Goal: Task Accomplishment & Management: Use online tool/utility

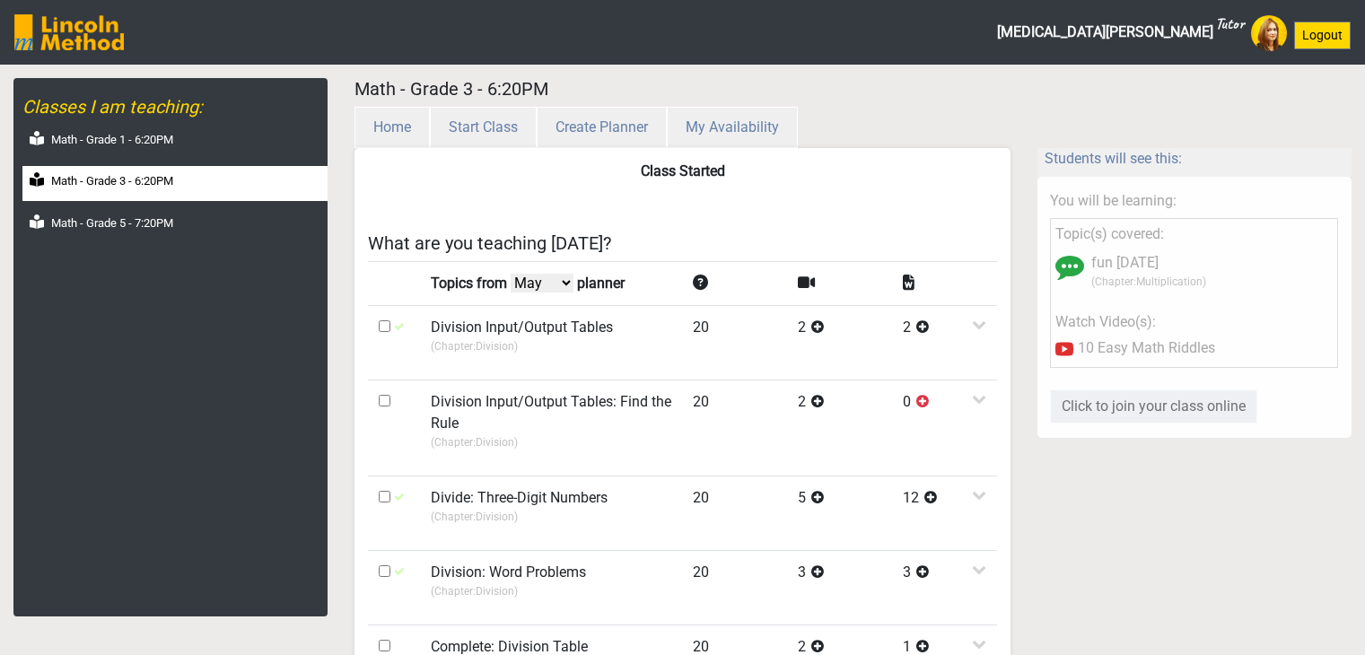
select select "May"
select select "month"
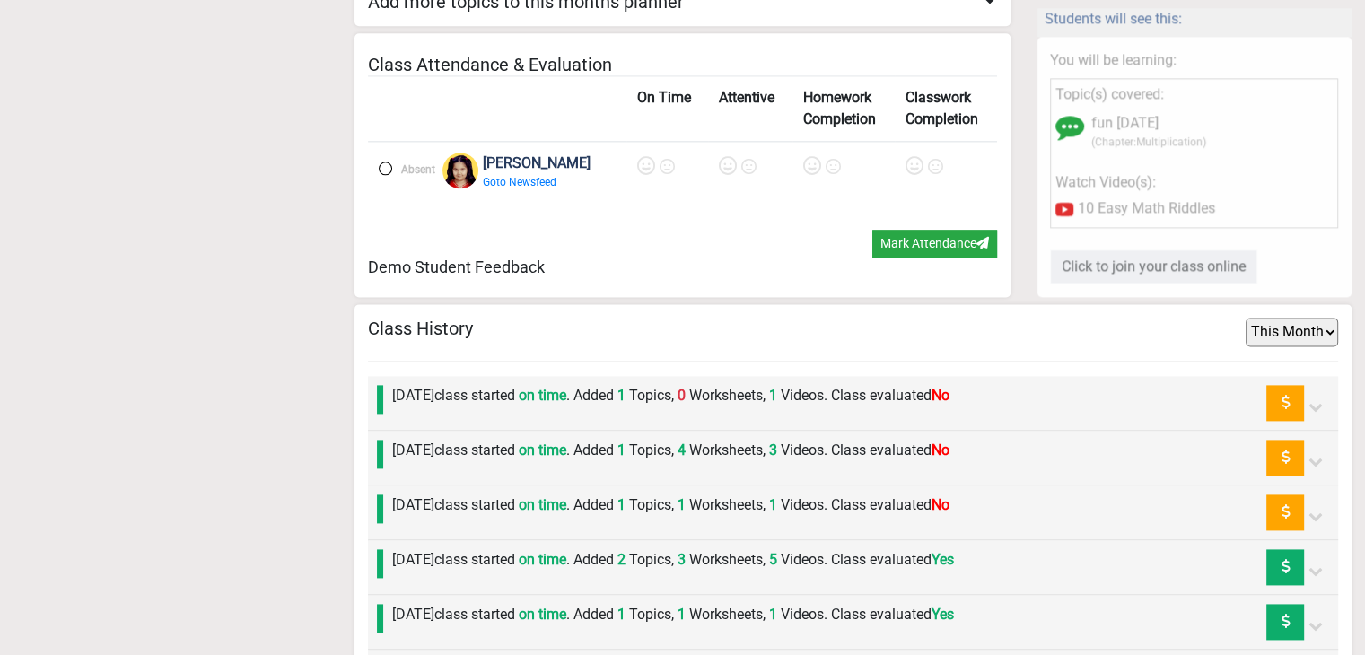
scroll to position [2513, 0]
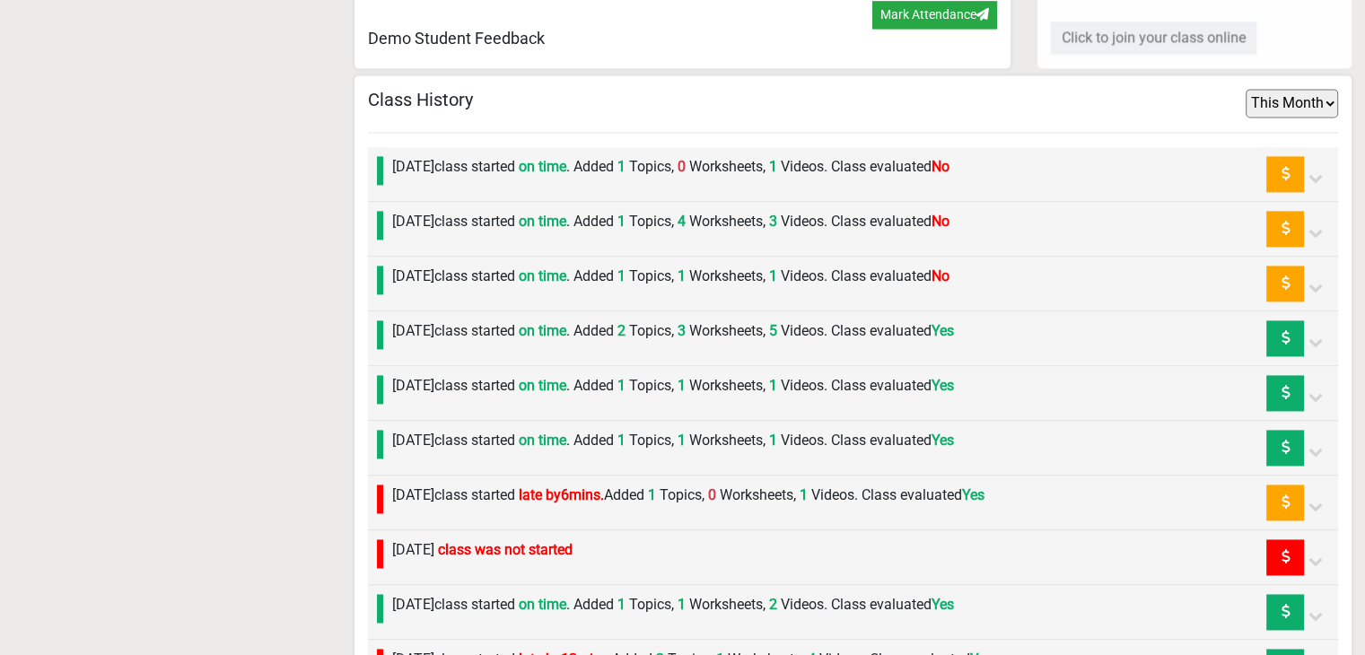
click at [530, 266] on label "Wednesday 27th August class started on time . Added 1 Topics, 1 Worksheets, 1 V…" at bounding box center [670, 277] width 557 height 22
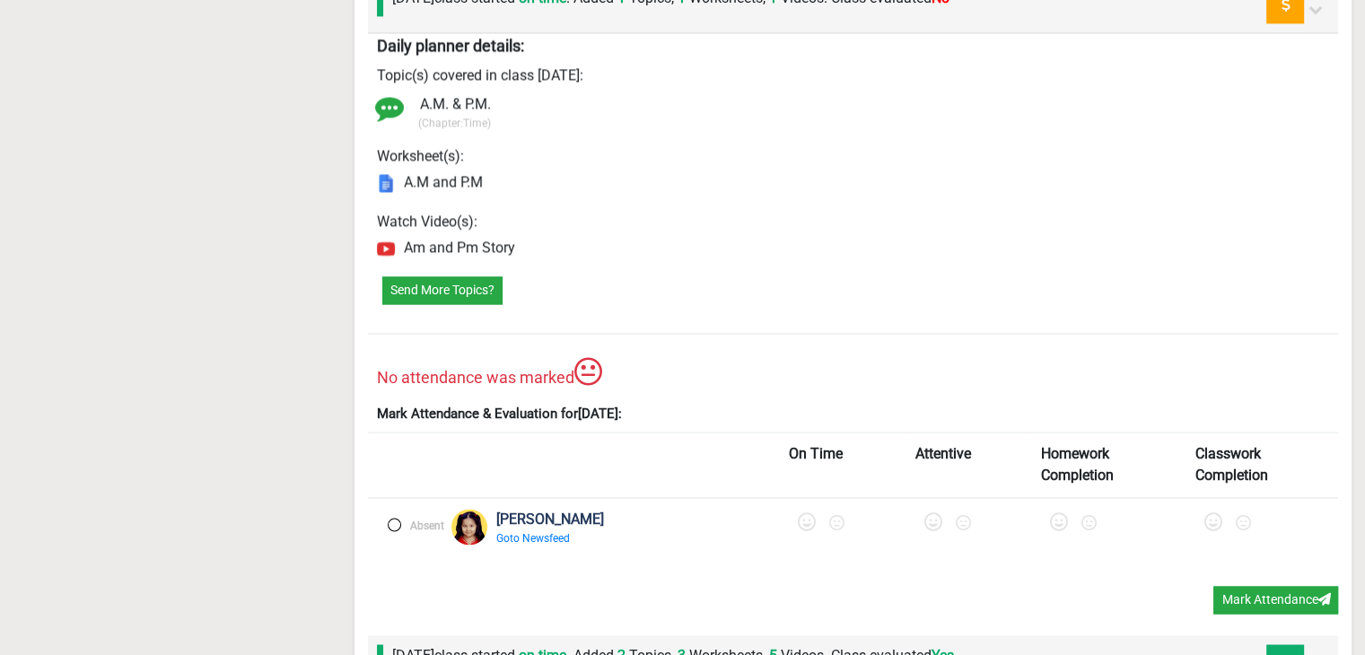
scroll to position [2872, 0]
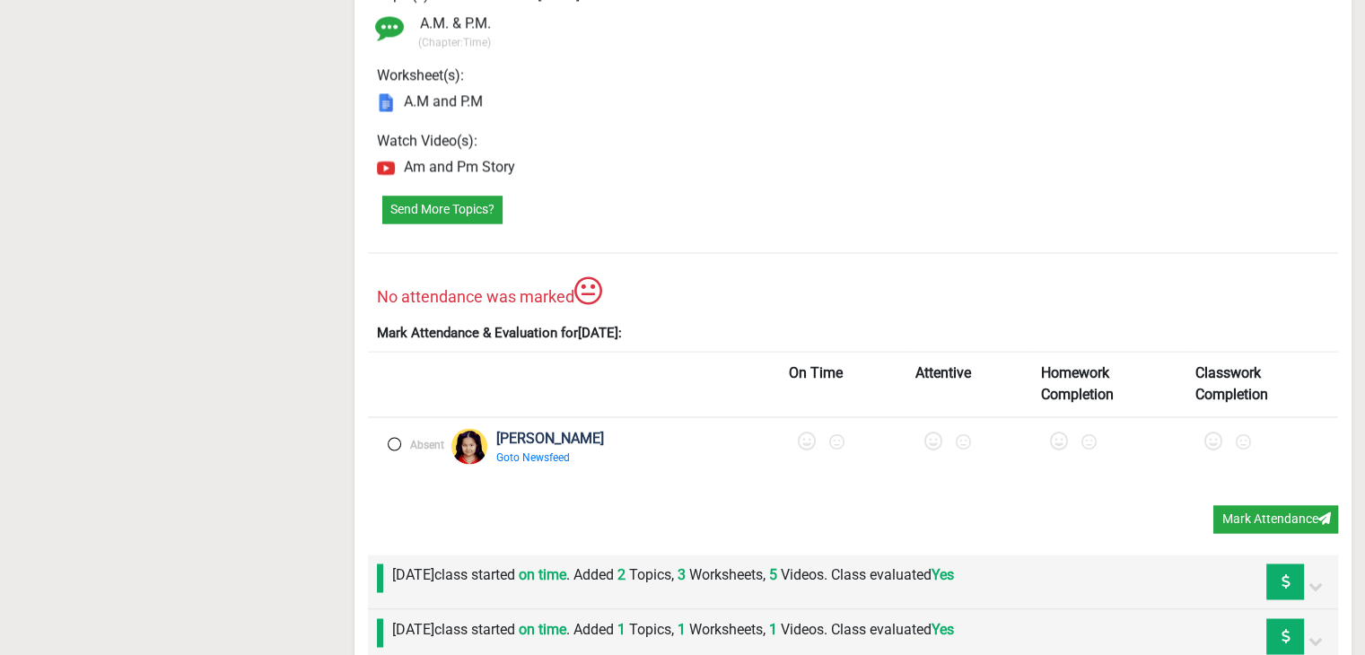
click at [398, 437] on label at bounding box center [394, 443] width 13 height 13
click at [800, 433] on icon at bounding box center [809, 442] width 18 height 18
click at [931, 433] on icon at bounding box center [940, 442] width 18 height 18
click at [1059, 433] on icon at bounding box center [1068, 442] width 18 height 18
click at [1209, 433] on icon at bounding box center [1218, 442] width 18 height 18
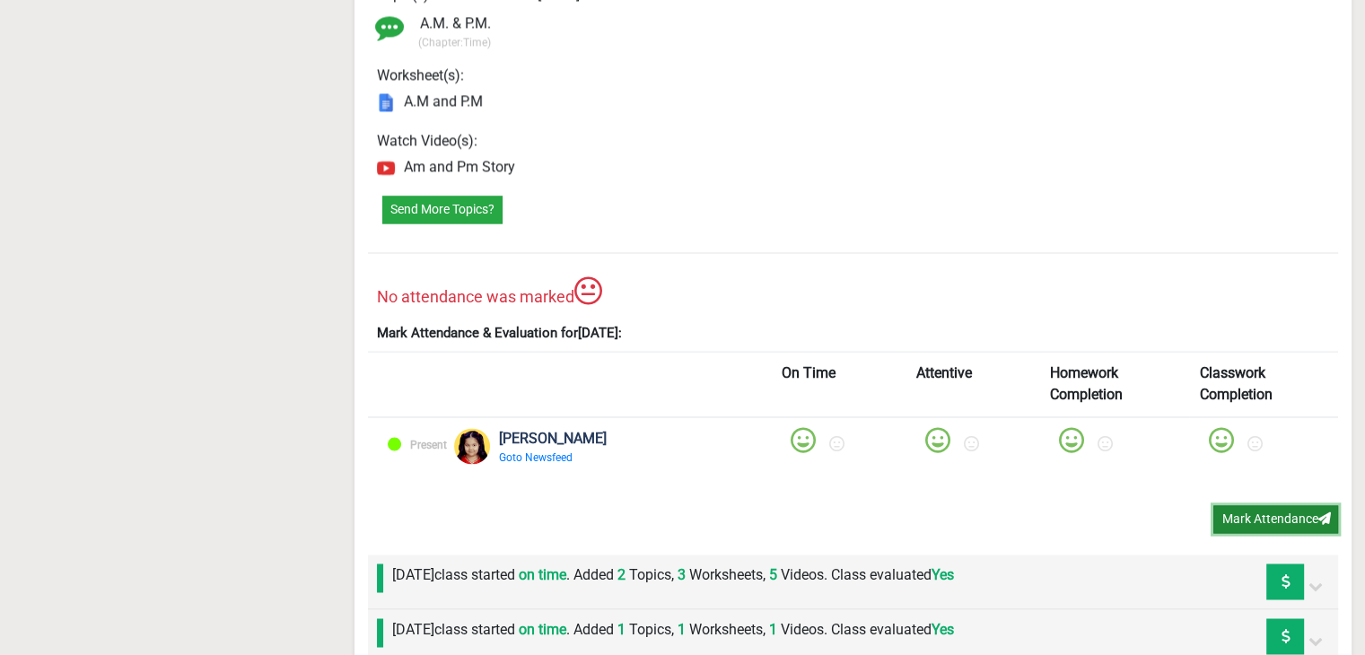
click at [1242, 505] on button "Mark Attendance" at bounding box center [1275, 519] width 125 height 28
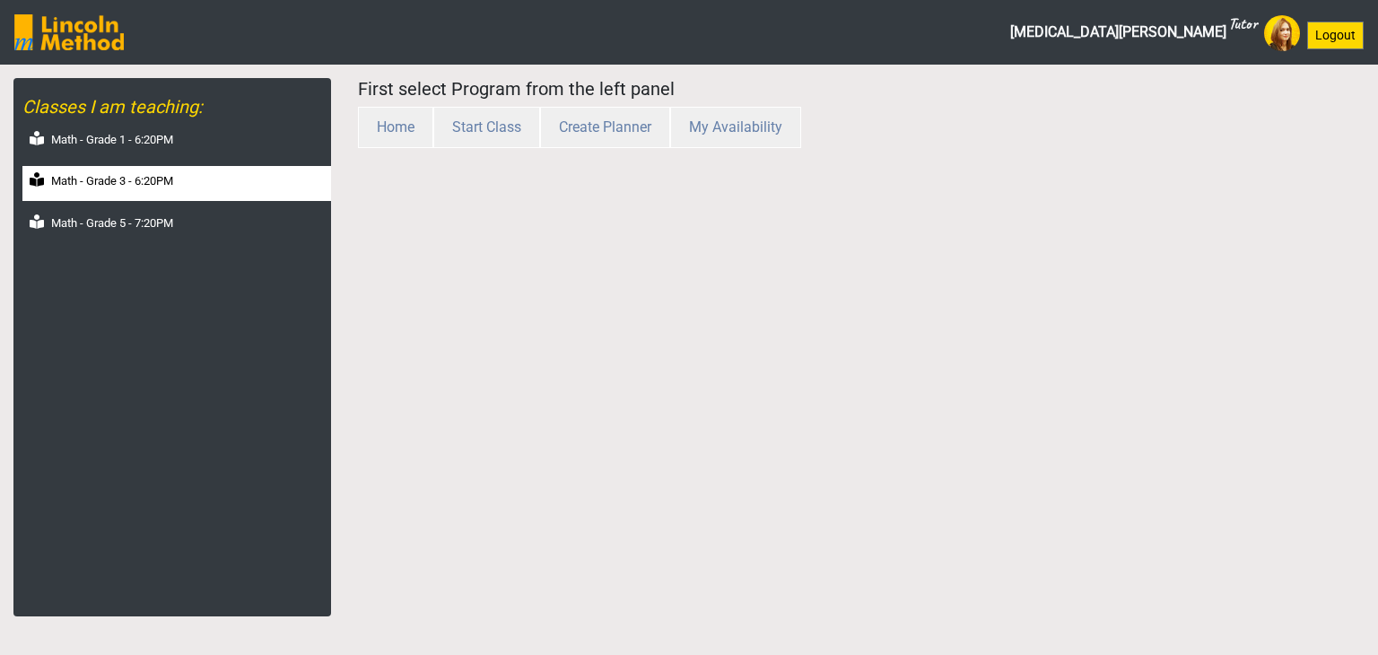
click at [120, 197] on div "Math - Grade 3 - 6:20PM" at bounding box center [176, 183] width 309 height 35
select select "month"
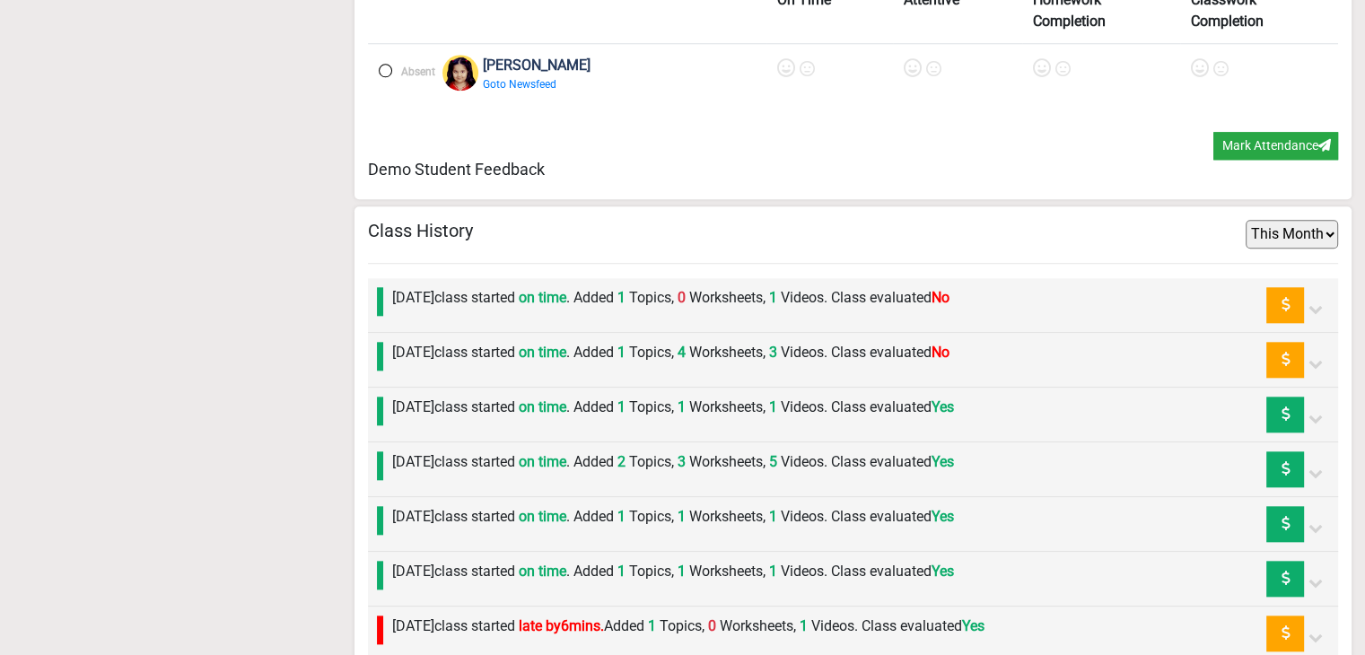
scroll to position [2036, 0]
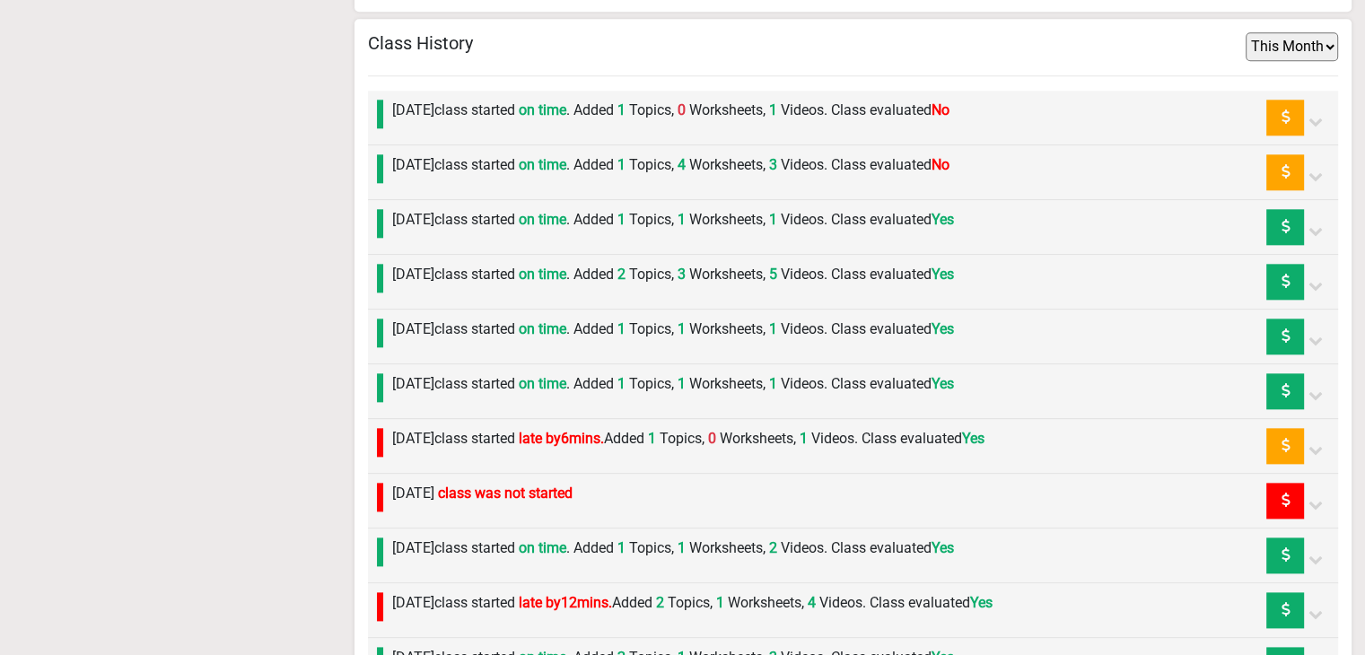
click at [541, 162] on label "Thursday 28th August class started on time . Added 1 Topics, 4 Worksheets, 3 Vi…" at bounding box center [670, 165] width 557 height 22
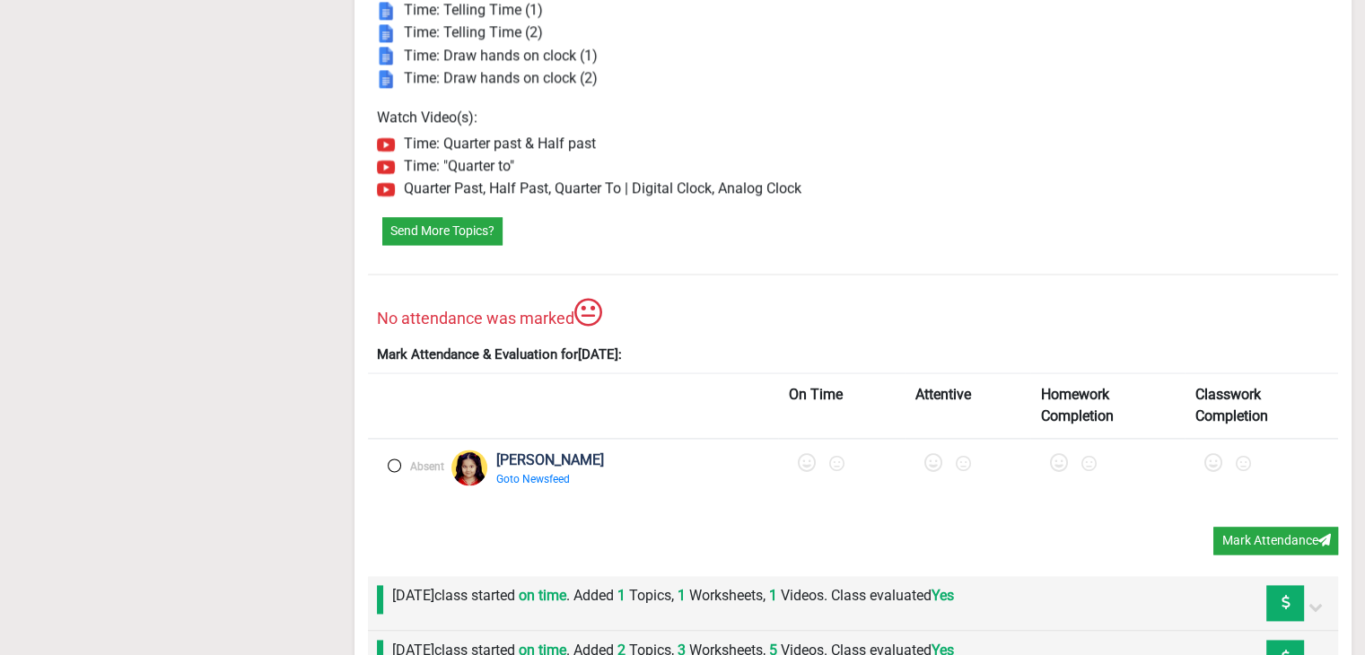
scroll to position [2395, 0]
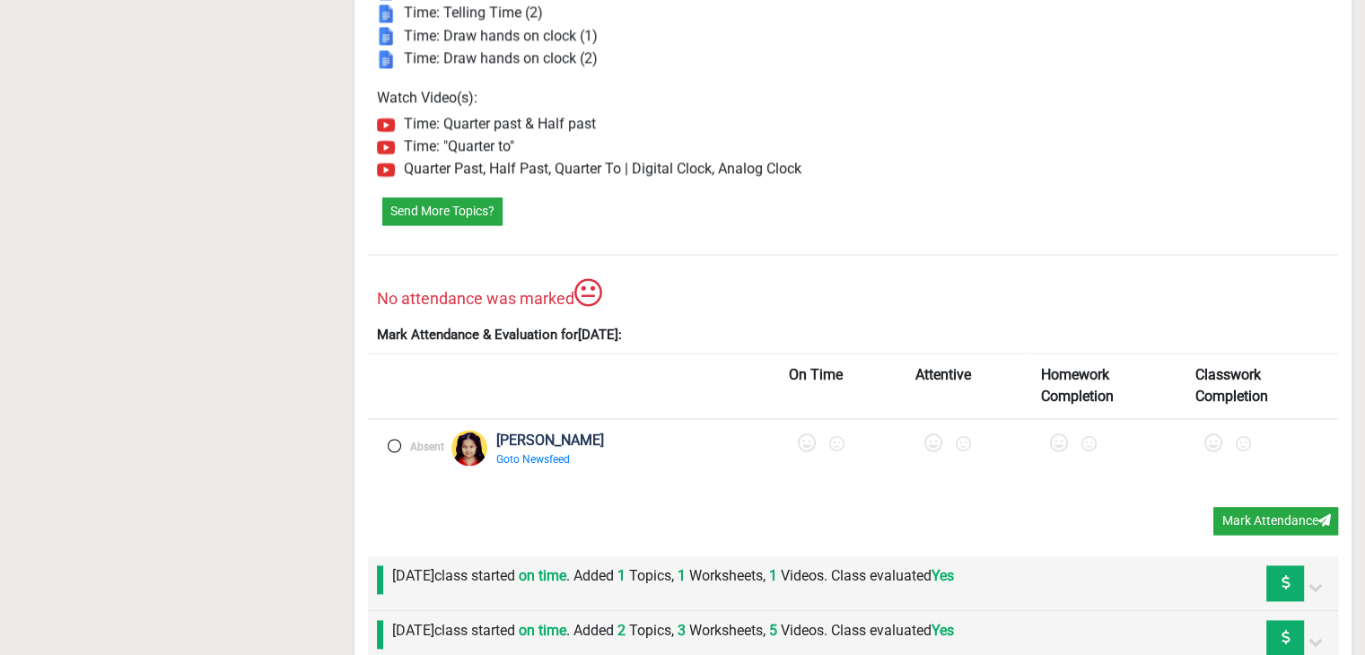
click at [396, 439] on label at bounding box center [394, 445] width 13 height 13
click at [800, 435] on icon at bounding box center [809, 443] width 18 height 18
drag, startPoint x: 891, startPoint y: 427, endPoint x: 901, endPoint y: 432, distance: 10.8
click at [931, 434] on icon at bounding box center [940, 443] width 18 height 18
click at [1059, 442] on label at bounding box center [1068, 443] width 18 height 27
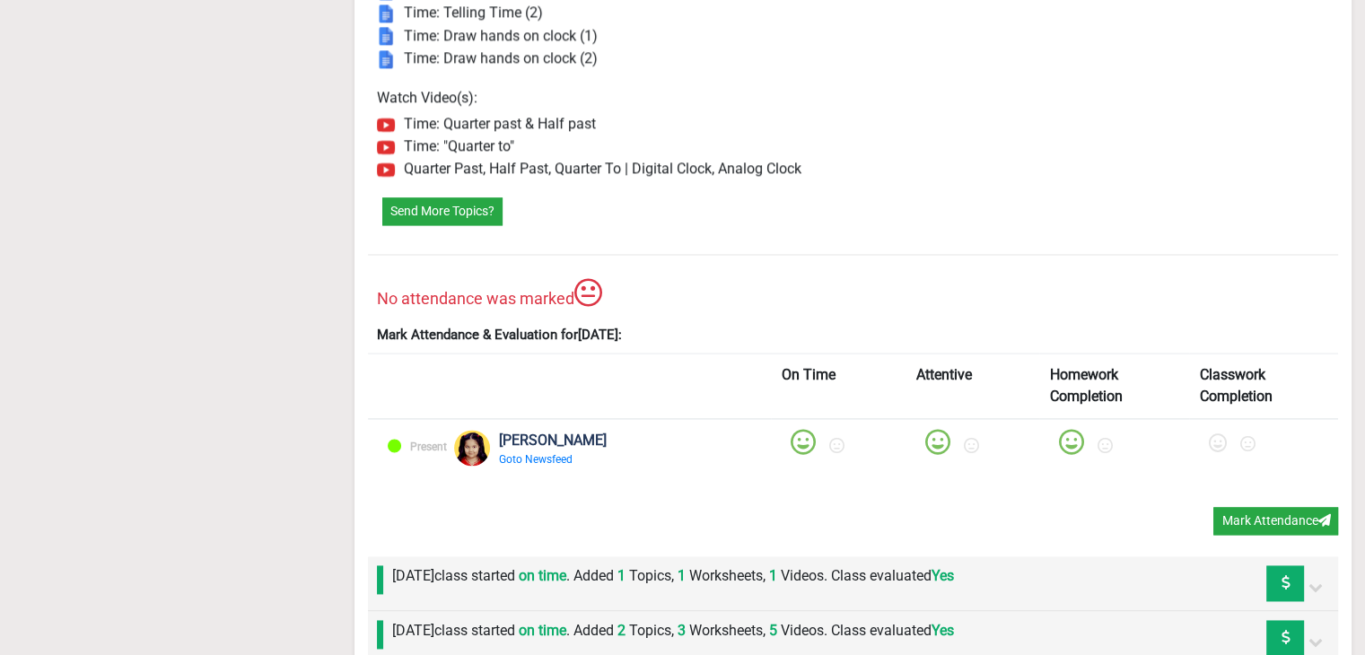
click at [1209, 434] on icon at bounding box center [1218, 443] width 18 height 18
click at [1224, 516] on button "Mark Attendance" at bounding box center [1275, 521] width 125 height 28
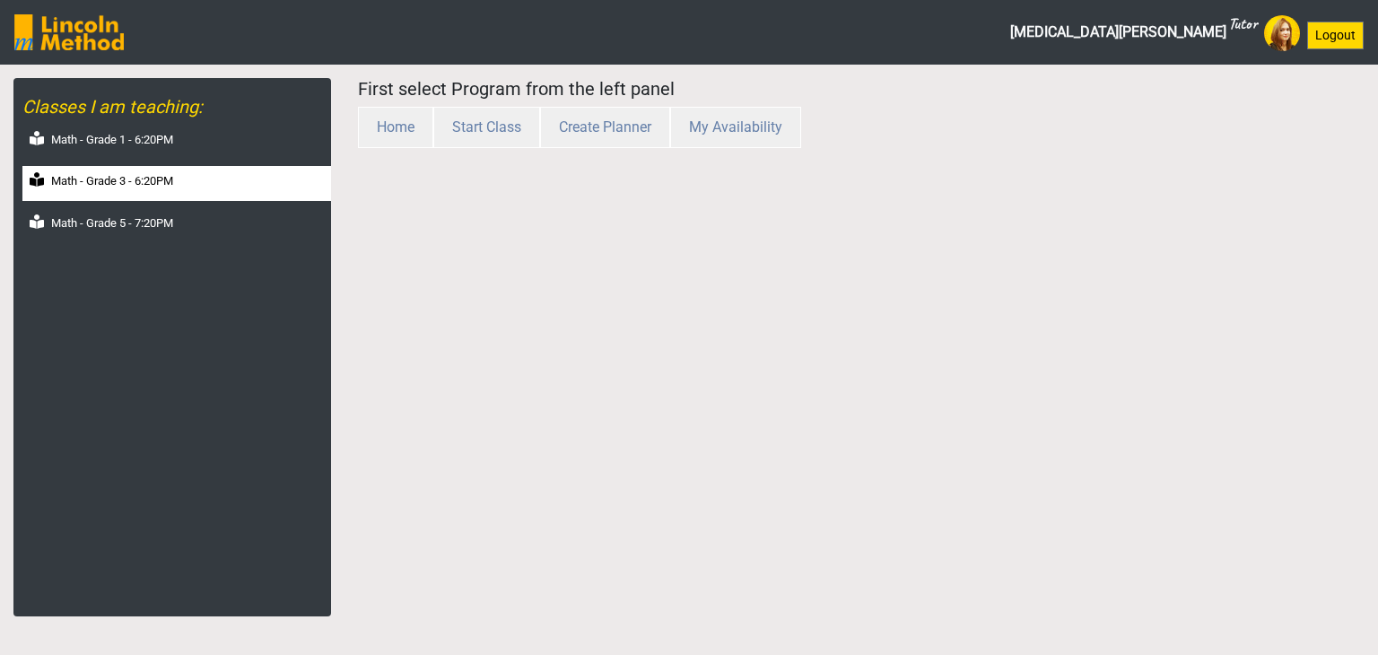
click at [201, 182] on div "Math - Grade 3 - 6:20PM" at bounding box center [176, 183] width 309 height 35
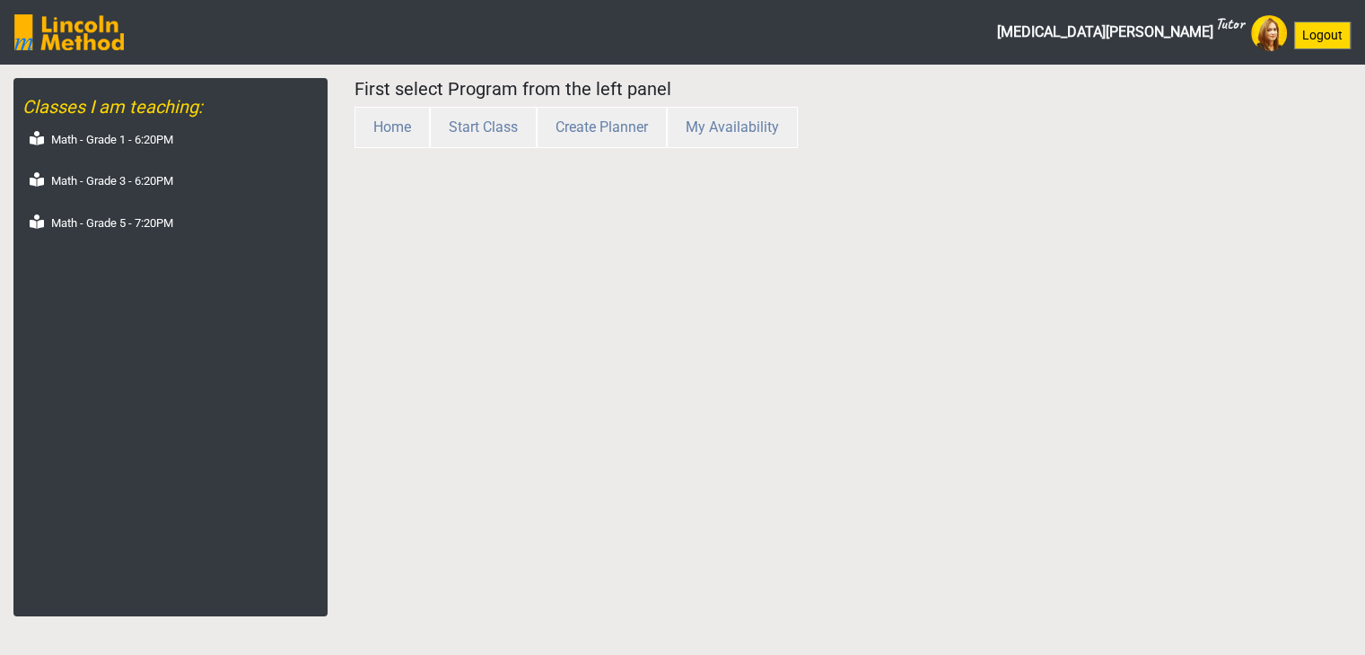
select select "month"
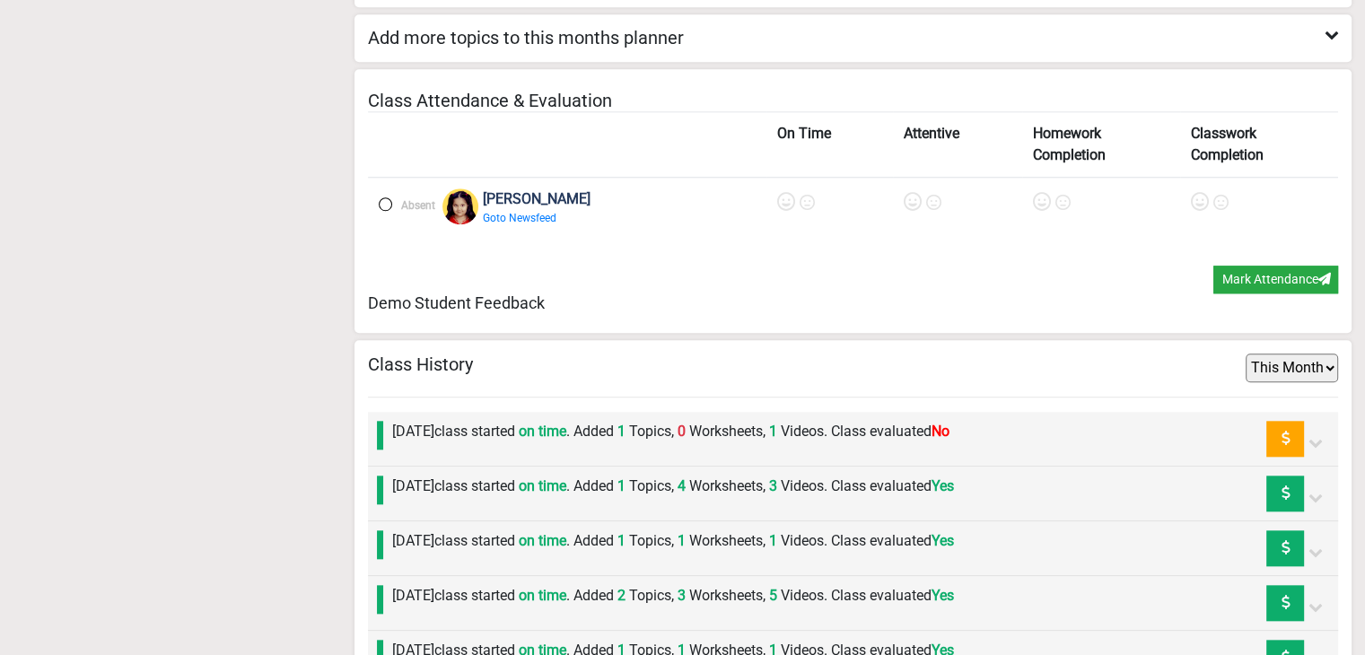
scroll to position [1857, 0]
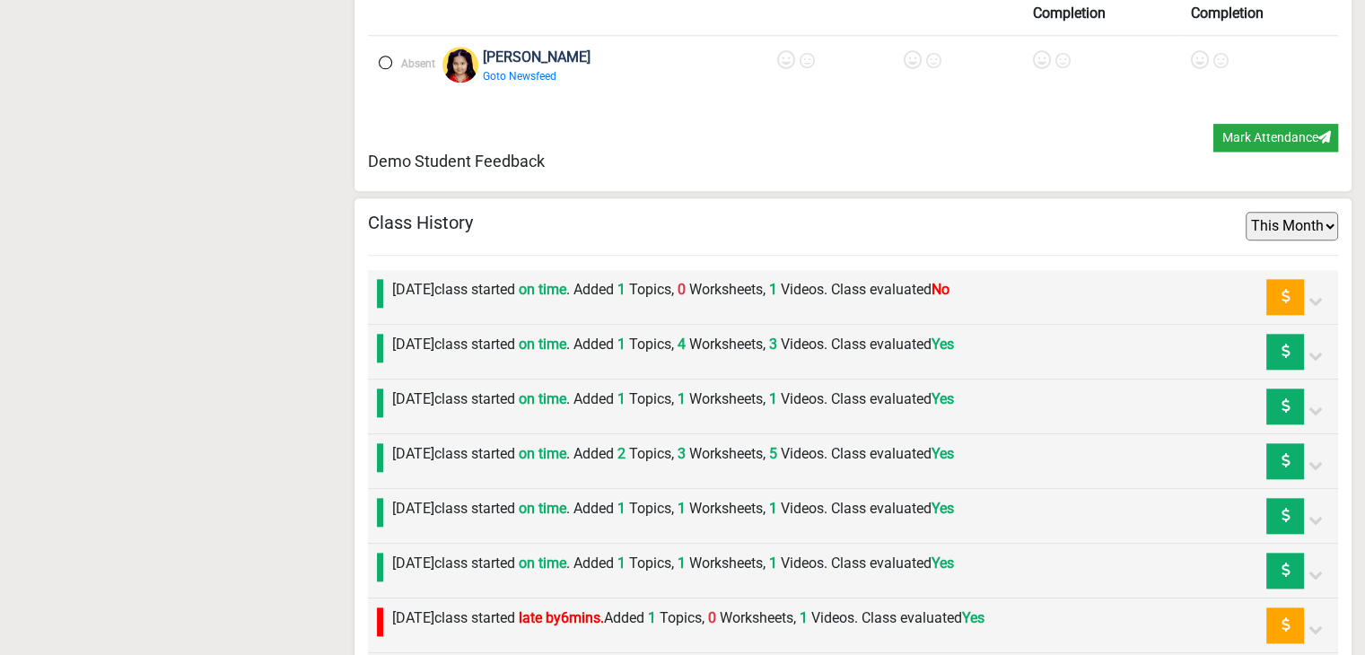
click at [513, 299] on div "[DATE] class started on time . Added 1 Topics, 0 Worksheets, 1 Videos. Class ev…" at bounding box center [666, 297] width 566 height 36
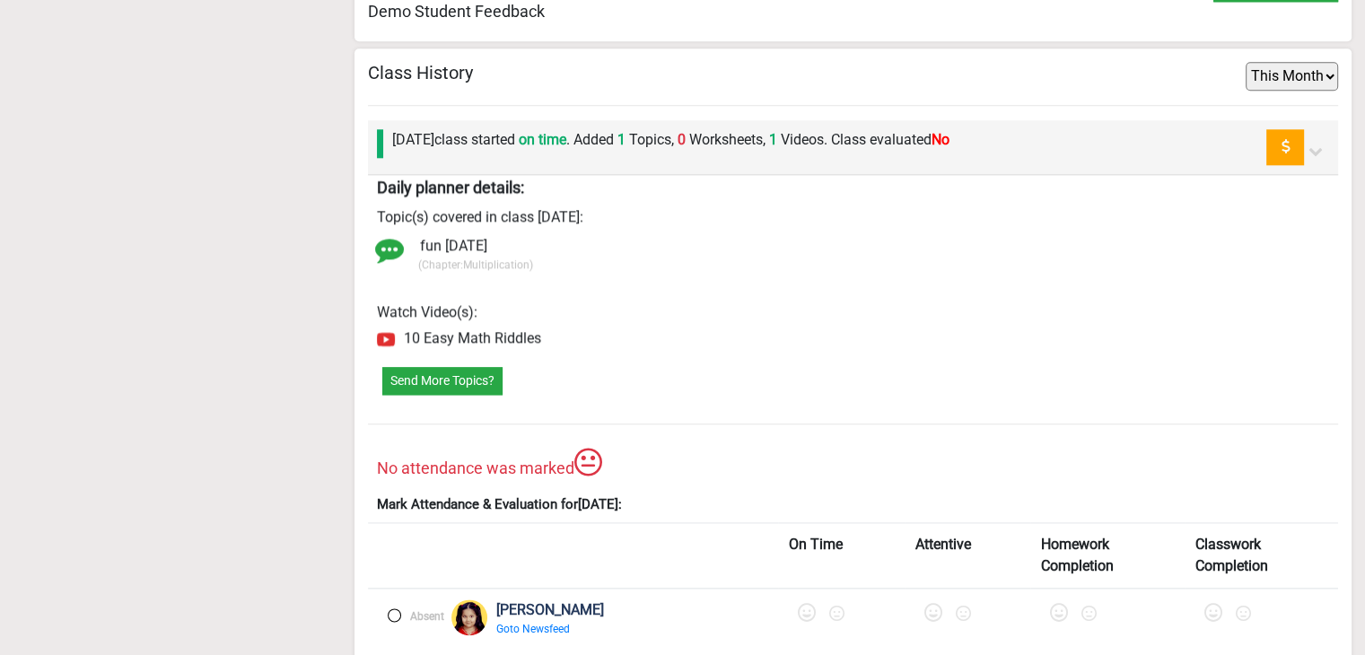
scroll to position [2036, 0]
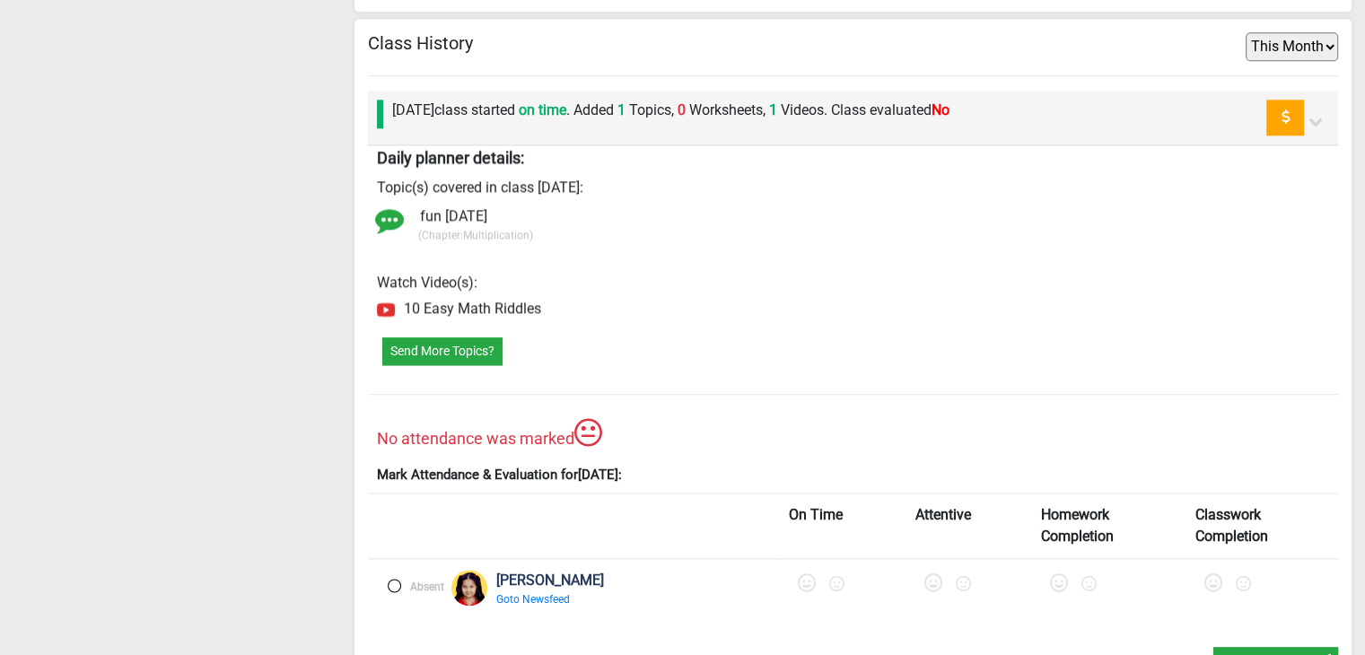
click at [392, 579] on label at bounding box center [394, 585] width 13 height 13
click at [800, 575] on icon at bounding box center [809, 583] width 18 height 18
click at [931, 574] on icon at bounding box center [940, 583] width 18 height 18
click at [1059, 574] on icon at bounding box center [1068, 583] width 18 height 18
click at [1209, 583] on icon at bounding box center [1218, 583] width 18 height 18
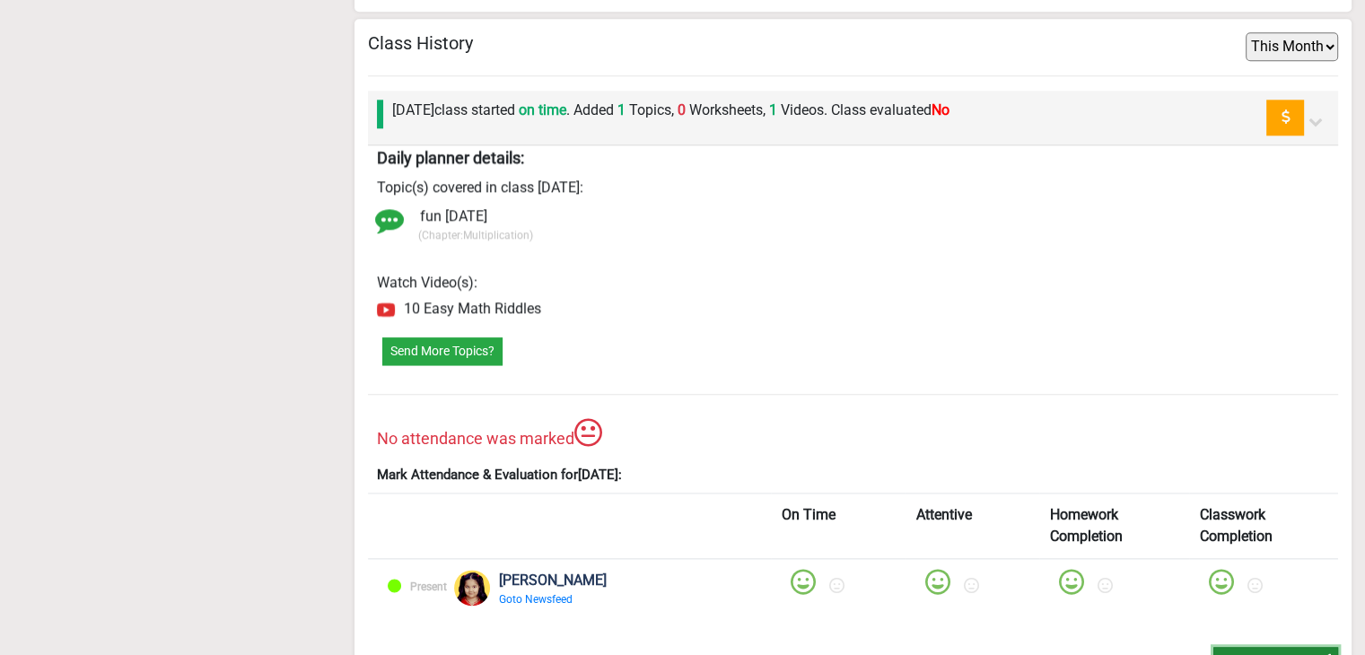
click at [1267, 647] on button "Mark Attendance" at bounding box center [1275, 661] width 125 height 28
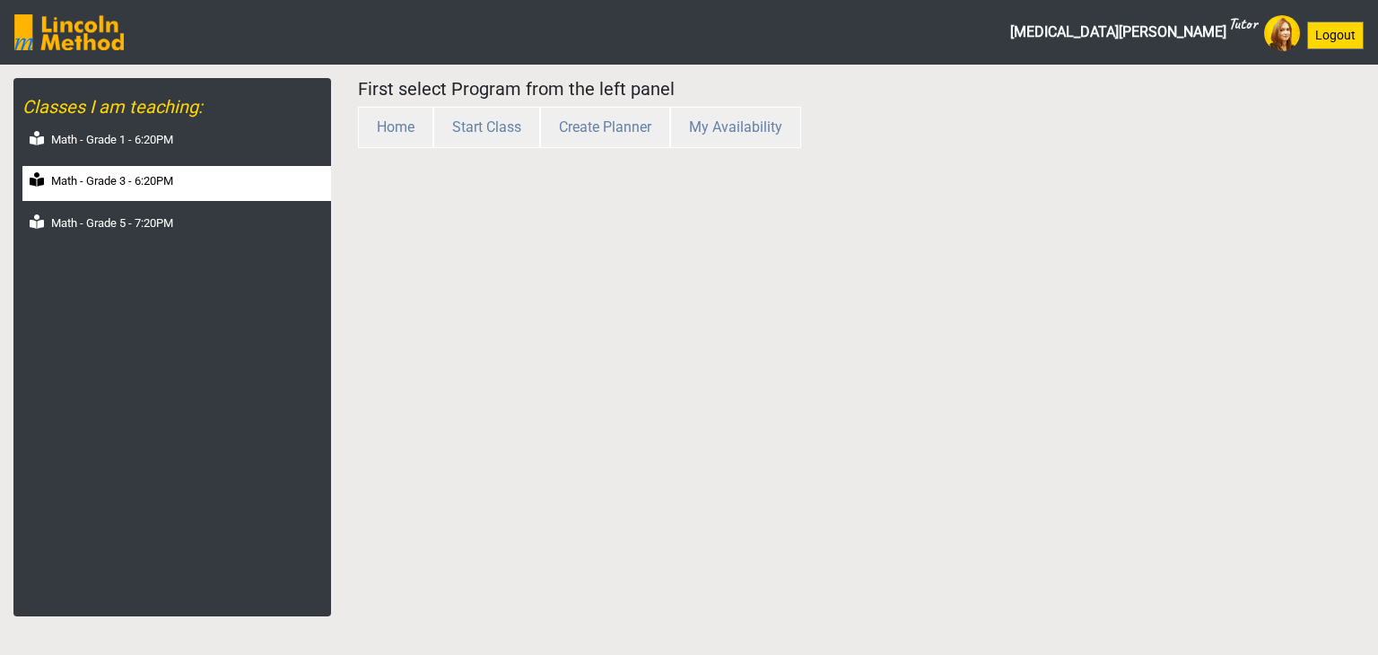
click at [215, 178] on div "Math - Grade 3 - 6:20PM" at bounding box center [176, 183] width 309 height 35
select select "month"
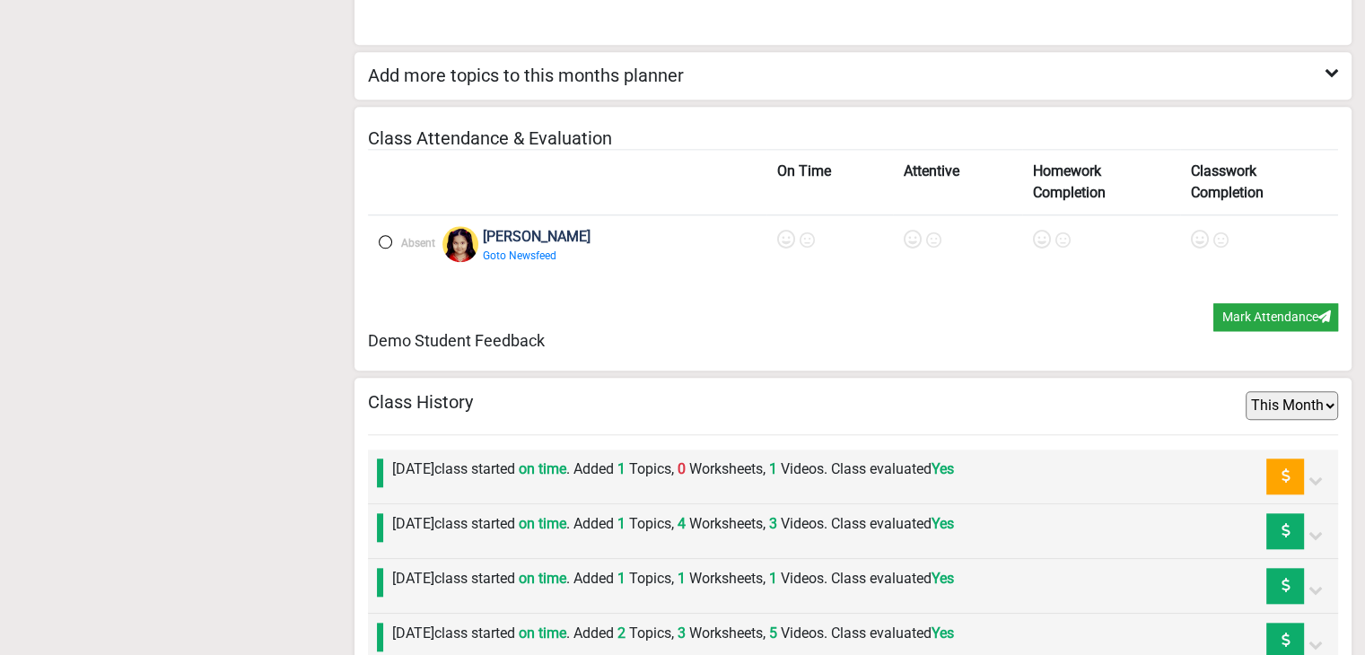
scroll to position [1857, 0]
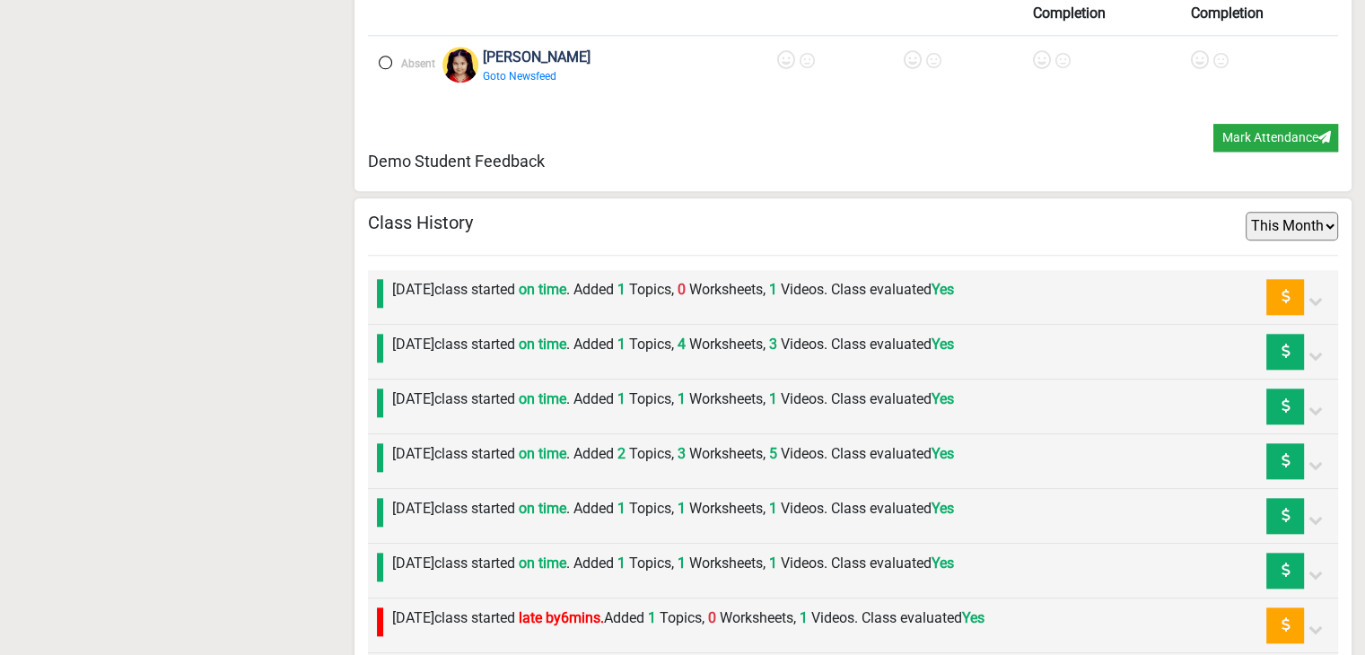
click at [570, 288] on label "Friday 29th August class started on time . Added 1 Topics, 0 Worksheets, 1 Vide…" at bounding box center [673, 290] width 562 height 22
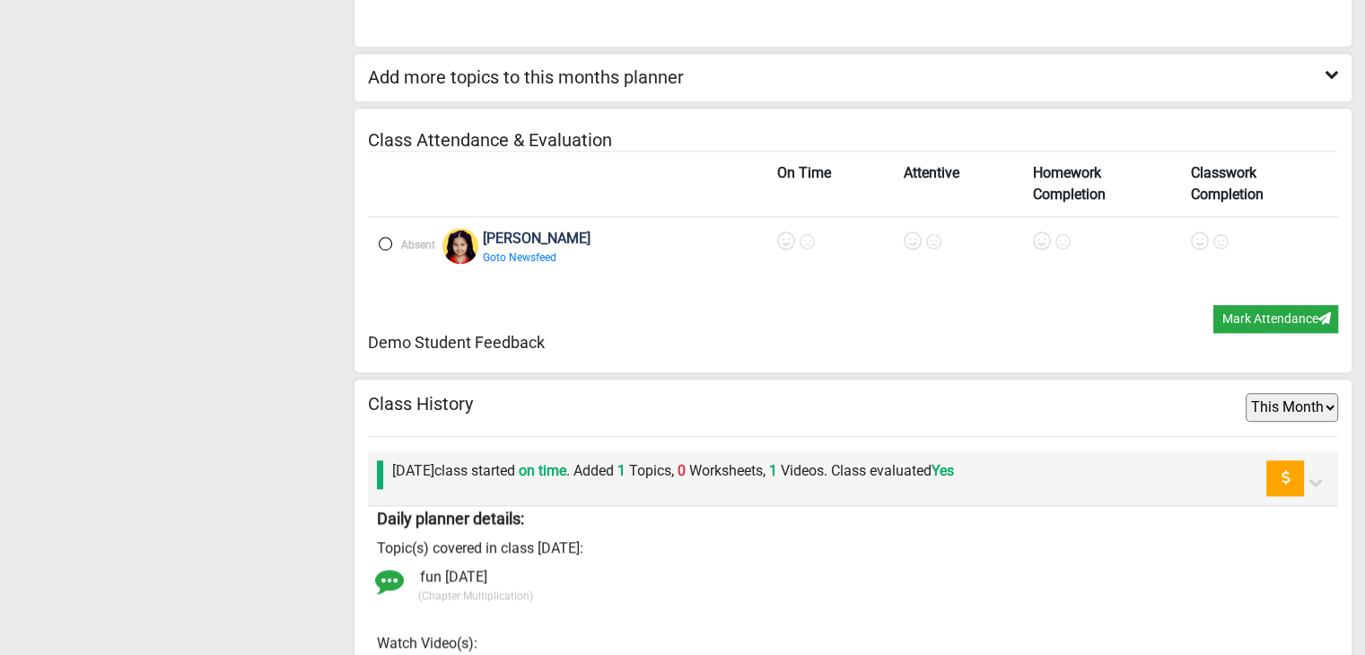
scroll to position [1677, 0]
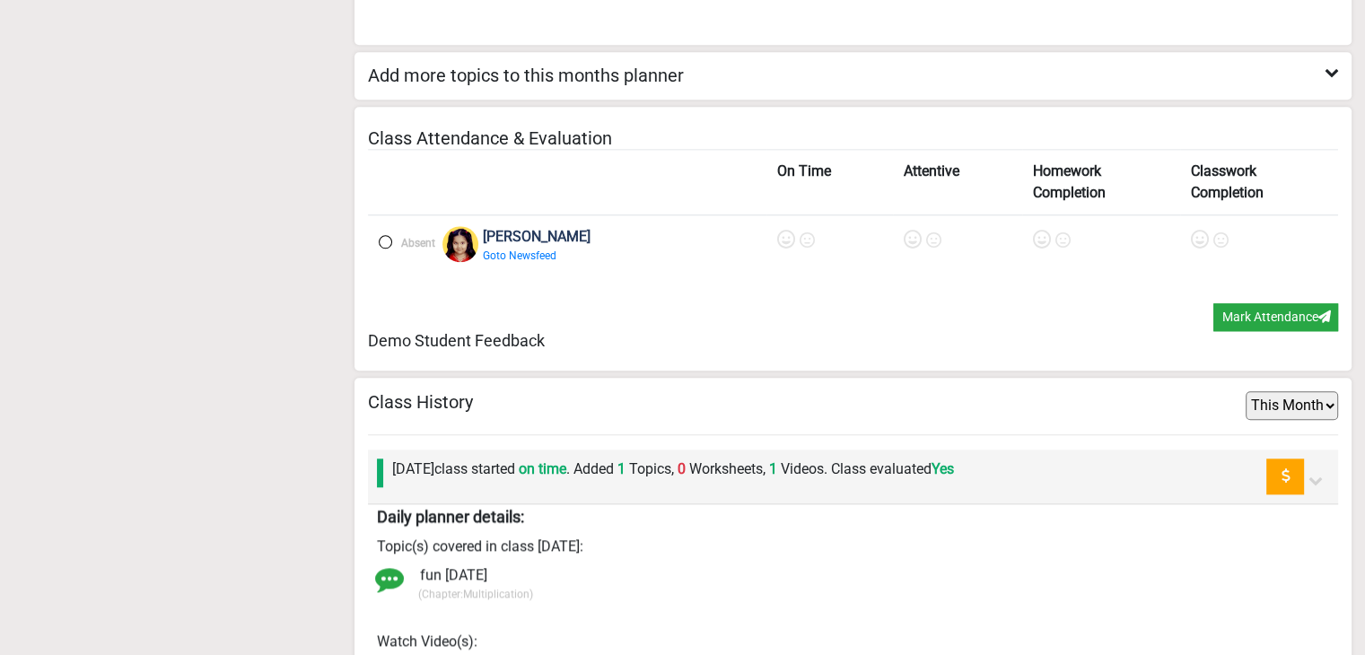
click at [697, 473] on label "Friday 29th August class started on time . Added 1 Topics, 0 Worksheets, 1 Vide…" at bounding box center [673, 470] width 562 height 22
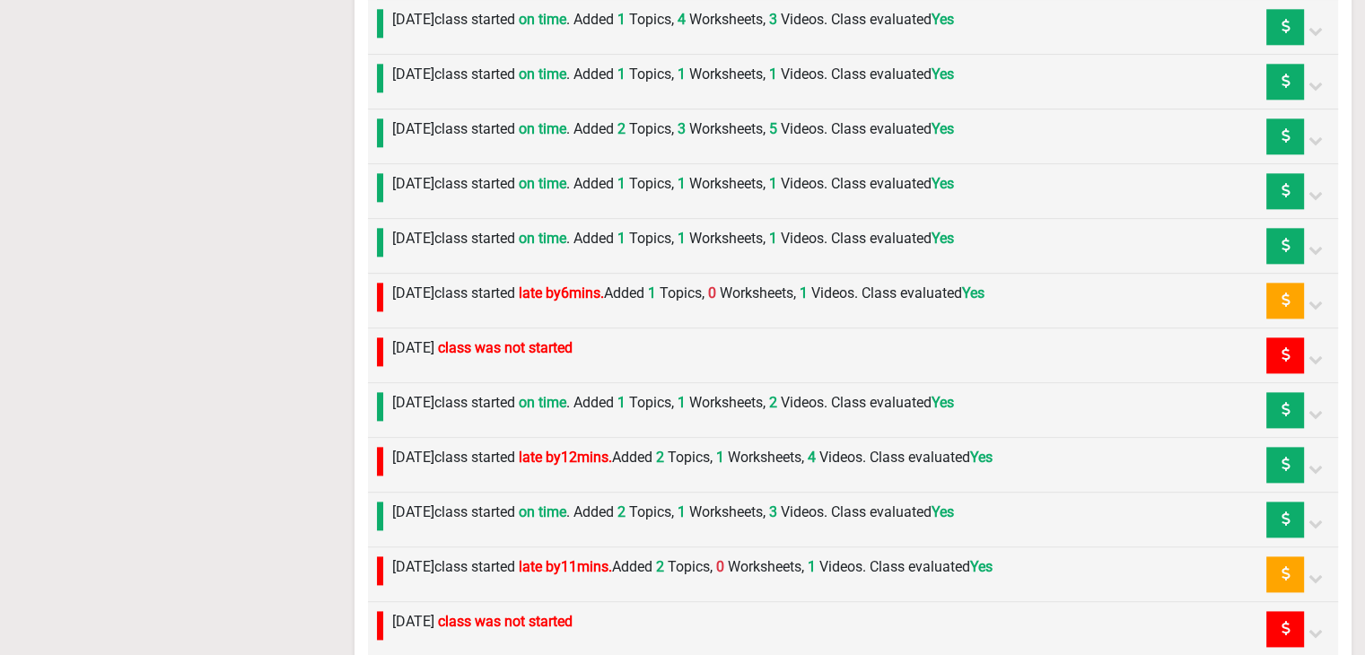
scroll to position [2036, 0]
